Goal: Information Seeking & Learning: Learn about a topic

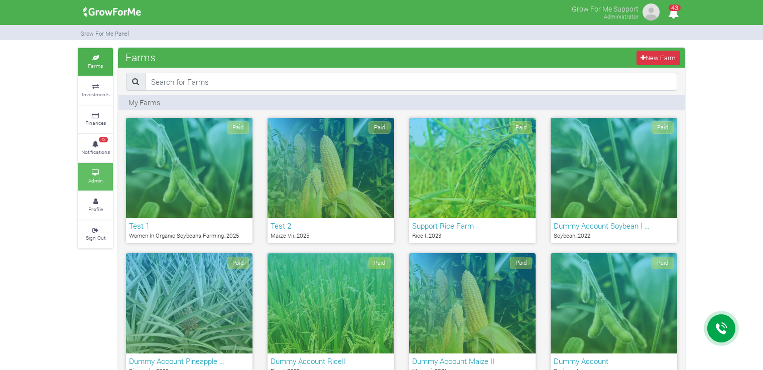
click at [93, 178] on small "Admin" at bounding box center [95, 180] width 15 height 7
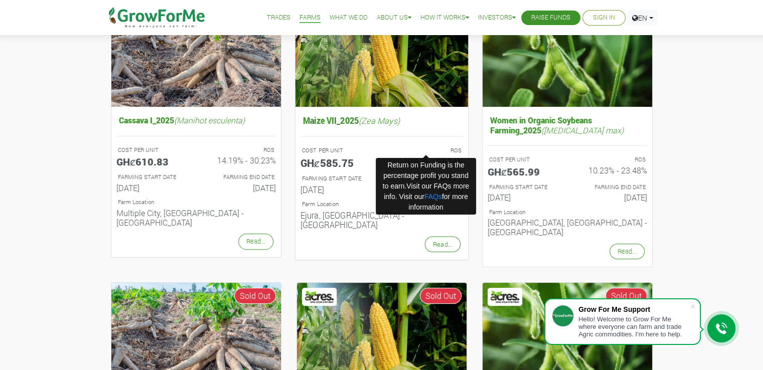
scroll to position [100, 0]
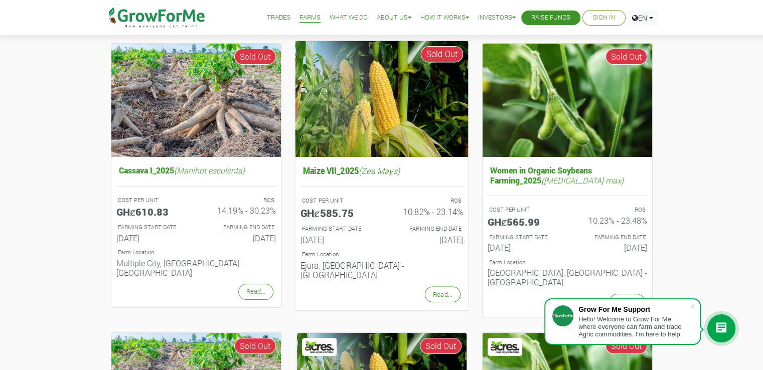
drag, startPoint x: 332, startPoint y: 169, endPoint x: 335, endPoint y: 126, distance: 43.2
drag, startPoint x: 335, startPoint y: 126, endPoint x: 317, endPoint y: 168, distance: 45.7
drag, startPoint x: 317, startPoint y: 168, endPoint x: 308, endPoint y: 171, distance: 9.5
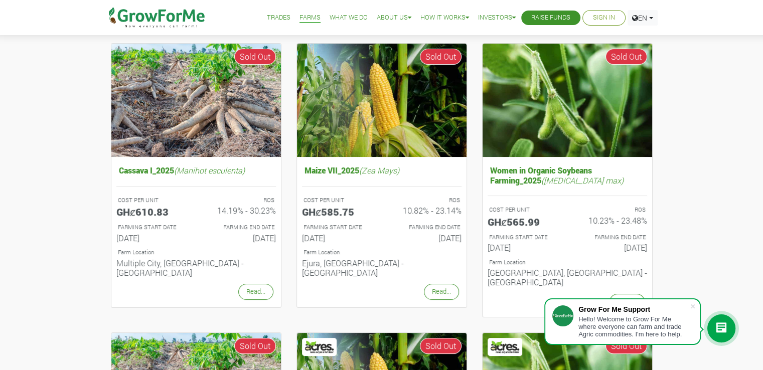
drag, startPoint x: 308, startPoint y: 171, endPoint x: 700, endPoint y: 153, distance: 392.3
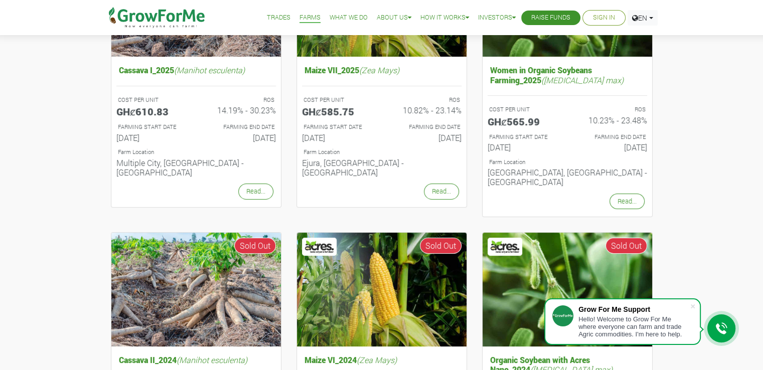
scroll to position [301, 0]
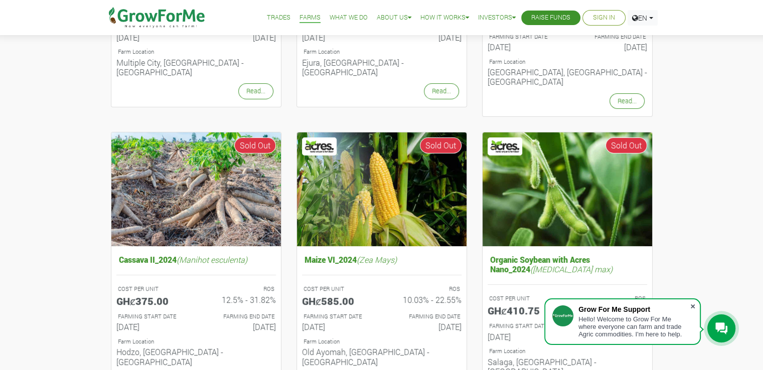
click at [696, 304] on span at bounding box center [693, 307] width 10 height 10
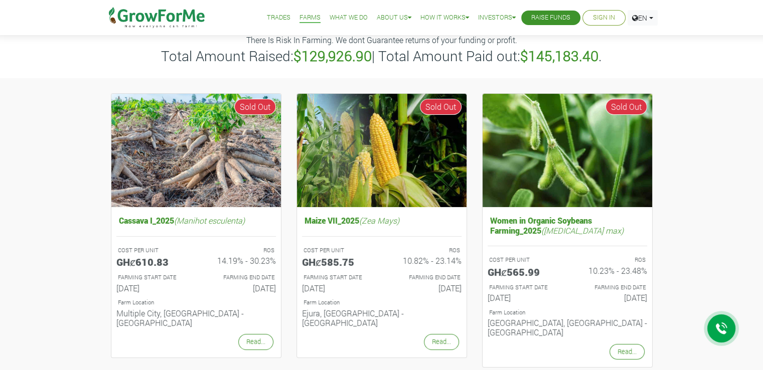
scroll to position [0, 0]
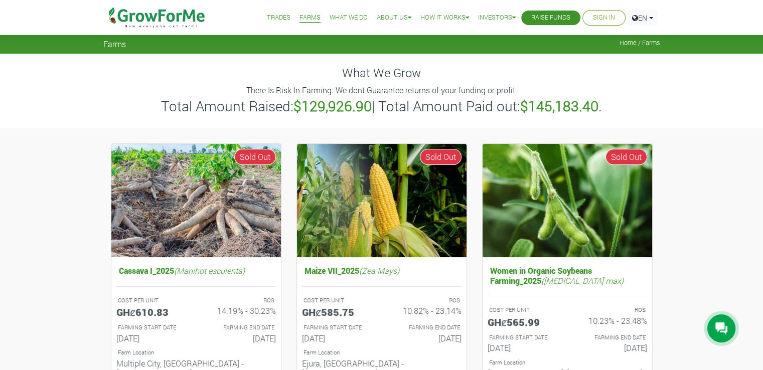
click at [403, 125] on div "What We Grow There Is Risk In Farming. We dont Guarantee returns of your fundin…" at bounding box center [382, 91] width 572 height 74
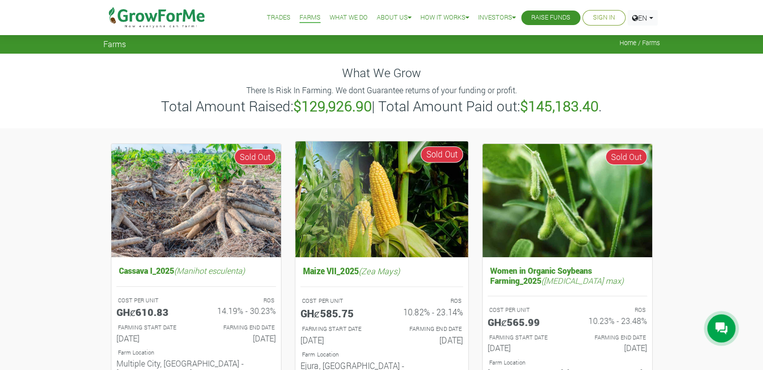
drag, startPoint x: 387, startPoint y: 222, endPoint x: 357, endPoint y: 271, distance: 57.2
drag, startPoint x: 357, startPoint y: 271, endPoint x: 333, endPoint y: 271, distance: 24.1
click at [333, 271] on h5 "Maize VII_2025 (Zea [PERSON_NAME])" at bounding box center [381, 270] width 163 height 15
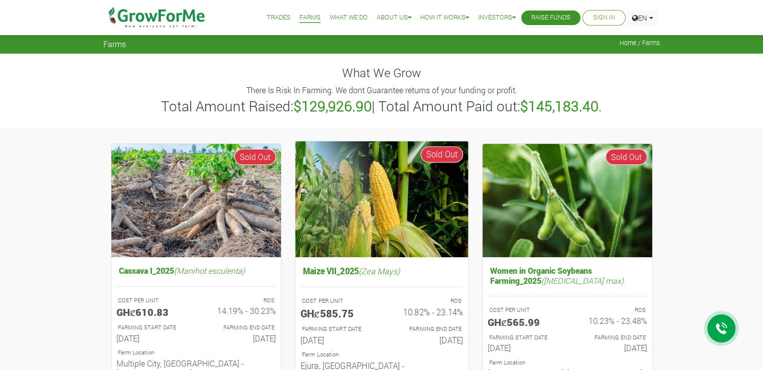
drag, startPoint x: 350, startPoint y: 276, endPoint x: 335, endPoint y: 173, distance: 103.5
drag, startPoint x: 335, startPoint y: 173, endPoint x: 323, endPoint y: 192, distance: 22.4
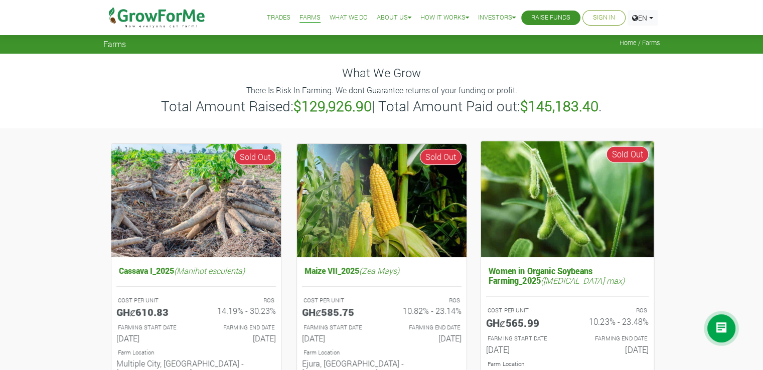
drag, startPoint x: 323, startPoint y: 192, endPoint x: 517, endPoint y: 271, distance: 210.0
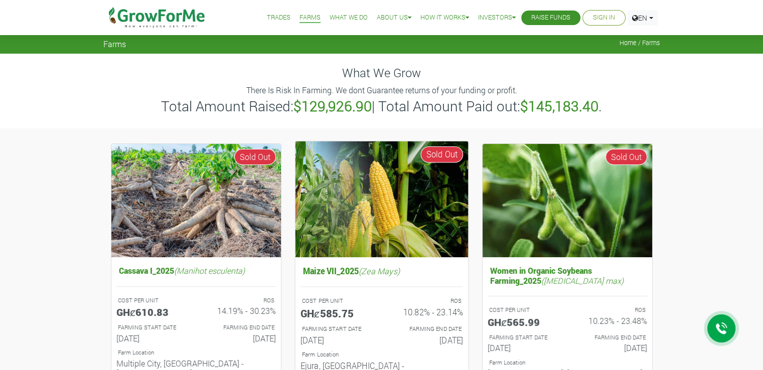
drag, startPoint x: 517, startPoint y: 271, endPoint x: 346, endPoint y: 272, distance: 170.6
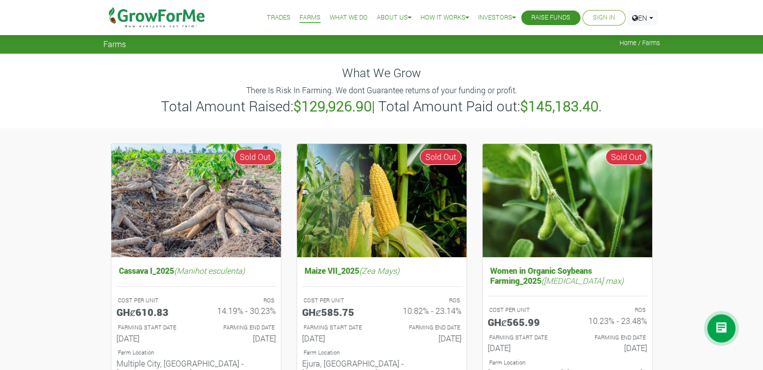
drag, startPoint x: 346, startPoint y: 272, endPoint x: 38, endPoint y: 201, distance: 316.3
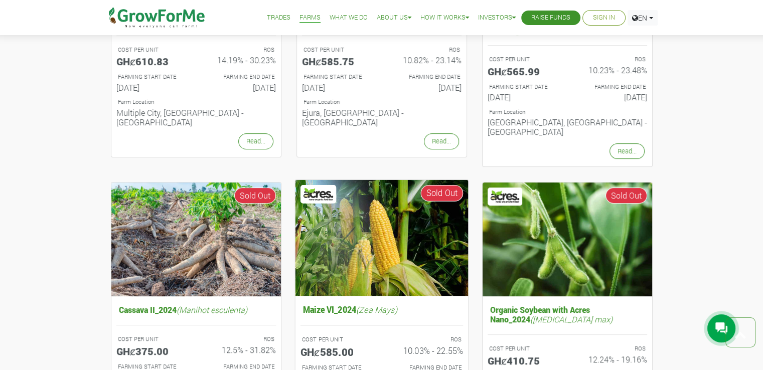
scroll to position [201, 0]
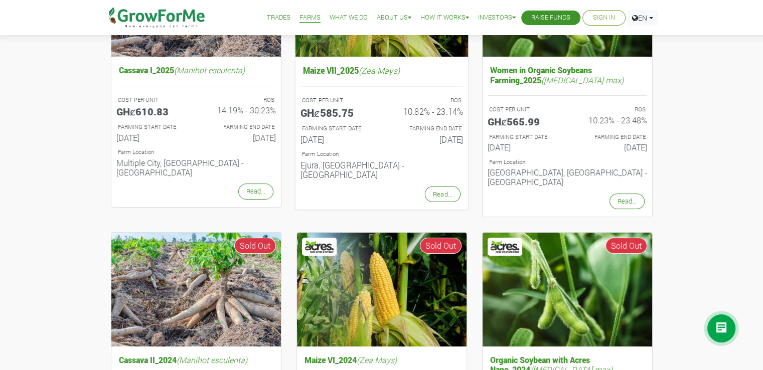
click at [341, 70] on h5 "Maize VII_2025 (Zea [PERSON_NAME])" at bounding box center [381, 70] width 163 height 15
click at [401, 91] on div "Maize VII_2025 (Zea [PERSON_NAME]) COST PER UNIT GHȼ585.75 ROS 10.82% - 23.14% …" at bounding box center [381, 133] width 173 height 153
click at [358, 121] on div "COST PER UNIT GHȼ585.75" at bounding box center [337, 108] width 89 height 28
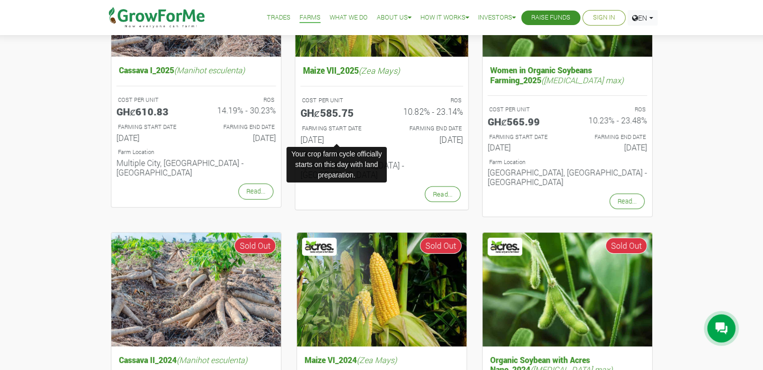
click at [358, 135] on h6 "[DATE]" at bounding box center [337, 139] width 74 height 10
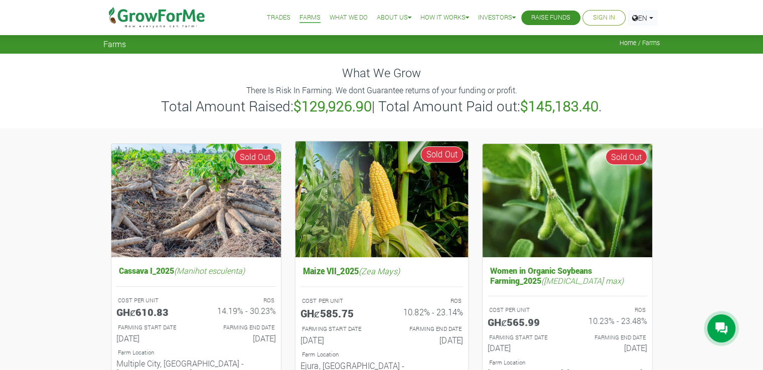
scroll to position [100, 0]
